Goal: Find specific page/section: Find specific page/section

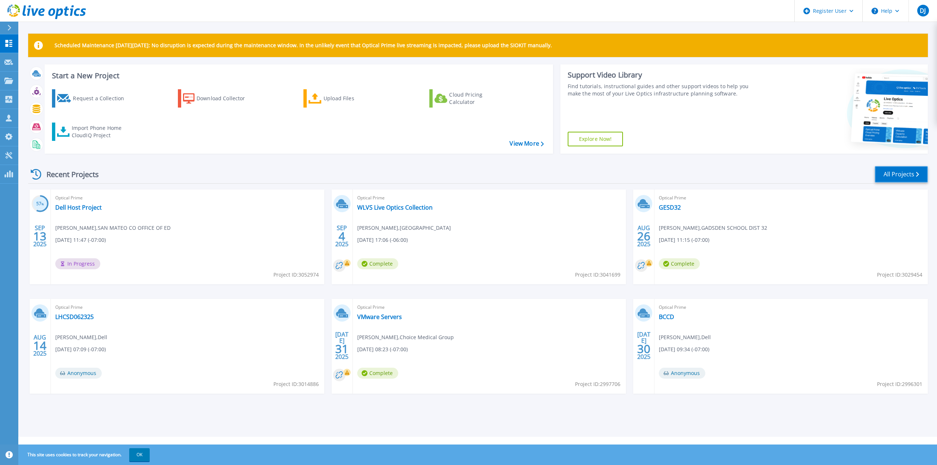
click at [891, 176] on link "All Projects" at bounding box center [901, 174] width 53 height 16
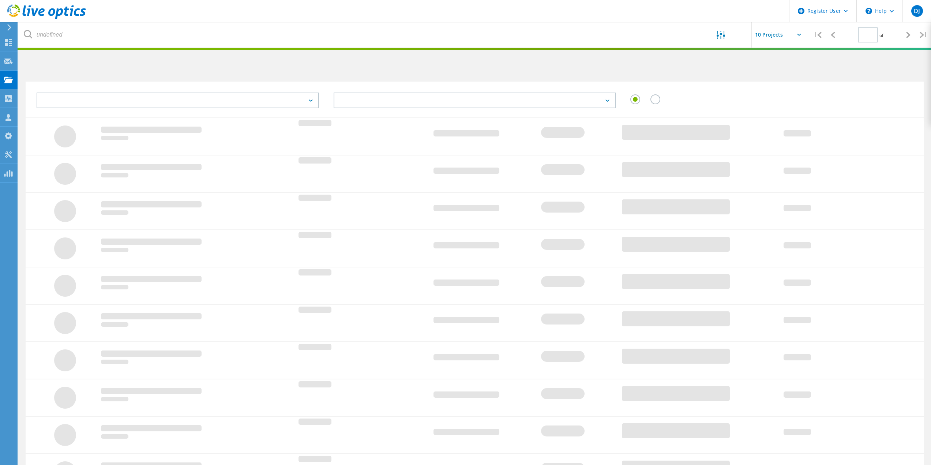
type input "1"
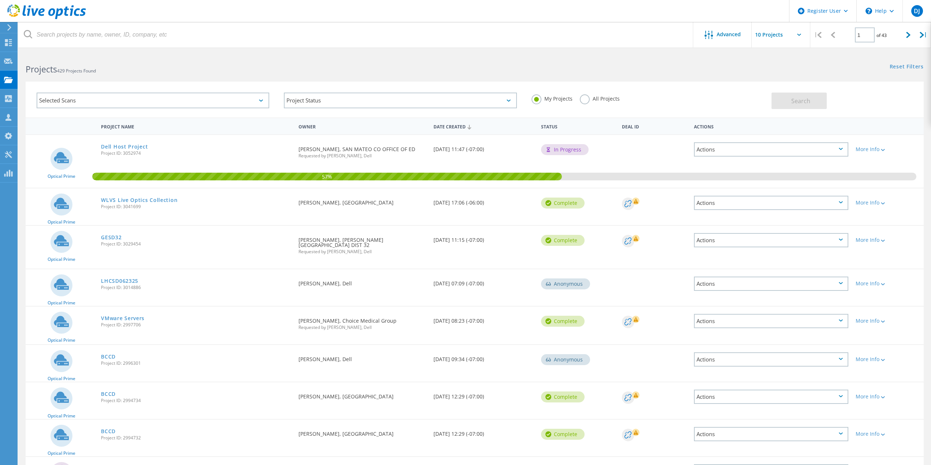
click at [587, 101] on label "All Projects" at bounding box center [600, 97] width 40 height 7
click at [0, 0] on input "All Projects" at bounding box center [0, 0] width 0 height 0
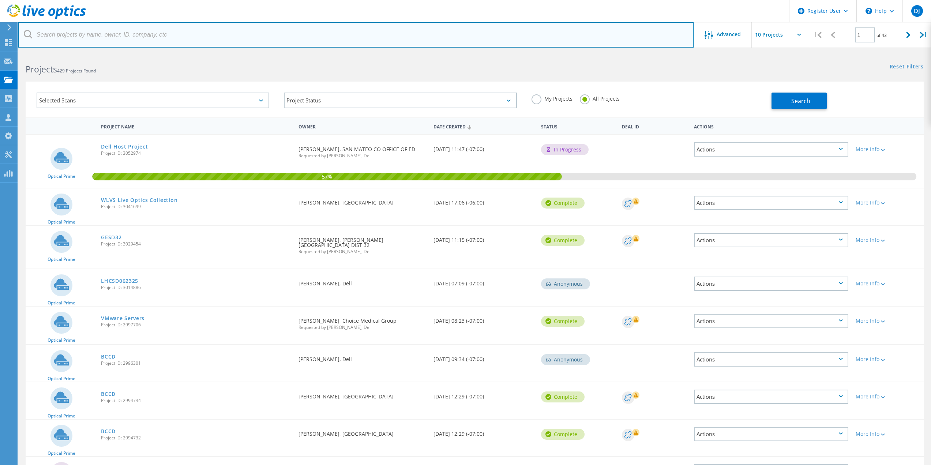
click at [82, 31] on input "text" at bounding box center [356, 35] width 676 height 26
paste input "[PERSON_NAME][EMAIL_ADDRESS][PERSON_NAME][DOMAIN_NAME]"
type input "[PERSON_NAME][EMAIL_ADDRESS][PERSON_NAME][DOMAIN_NAME]"
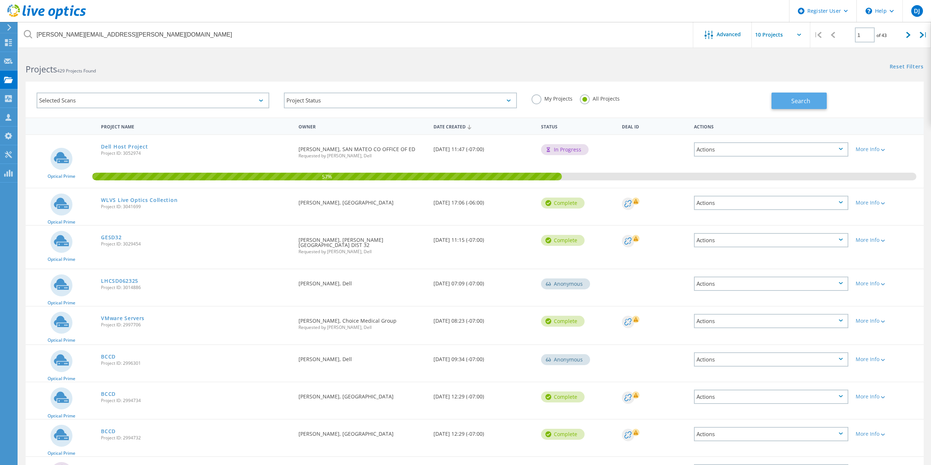
click at [785, 98] on button "Search" at bounding box center [799, 101] width 55 height 16
